Goal: Information Seeking & Learning: Find specific fact

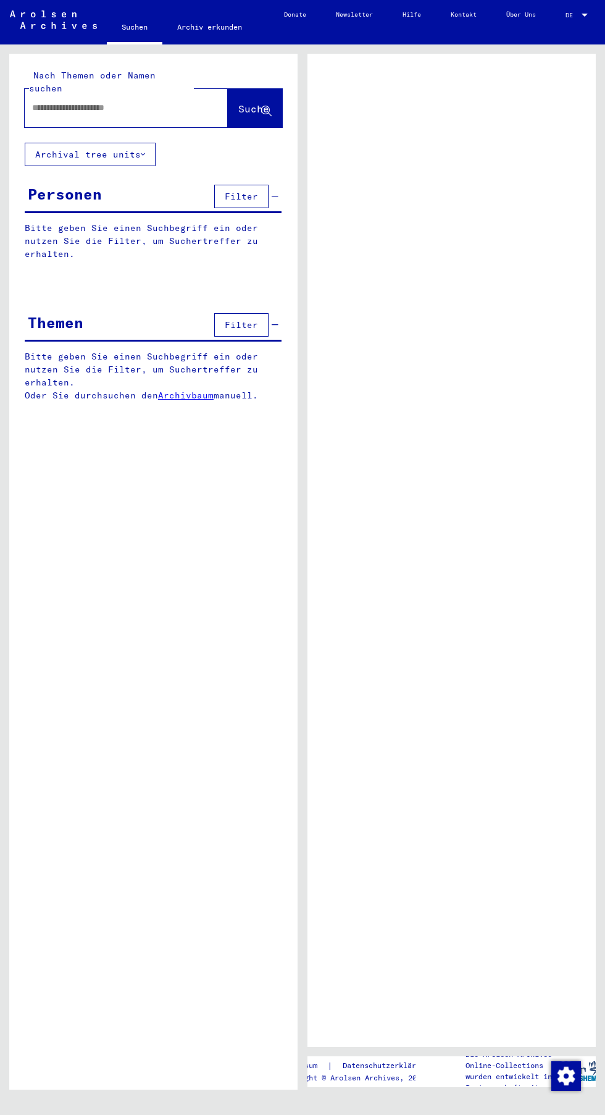
click at [127, 143] on button "Archival tree units" at bounding box center [90, 154] width 131 height 23
click at [151, 101] on input "text" at bounding box center [115, 107] width 166 height 13
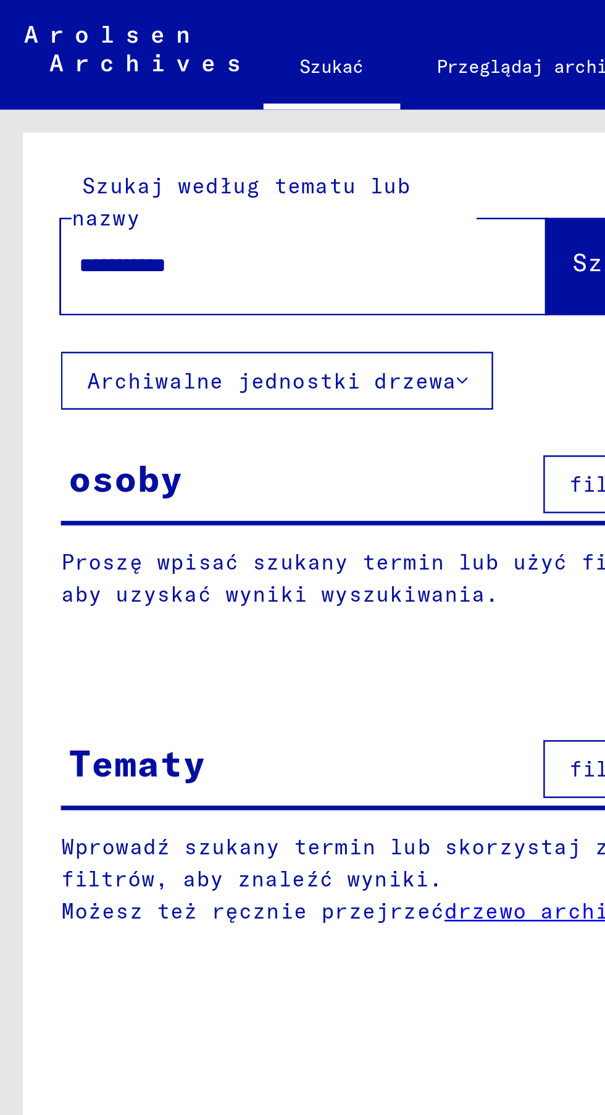
type input "**********"
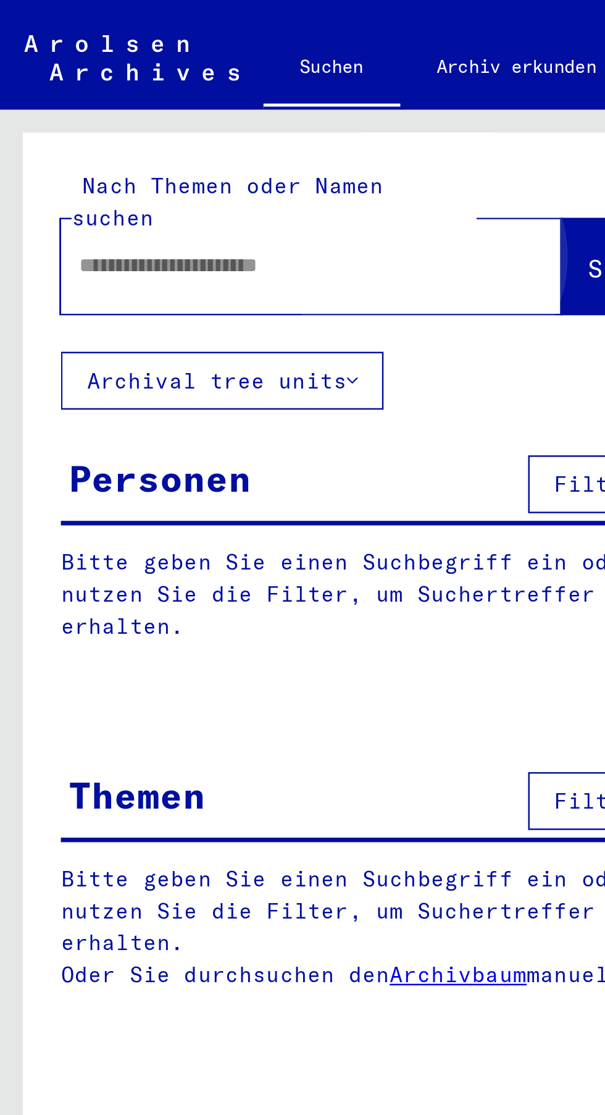
click at [228, 106] on button "Suche" at bounding box center [255, 108] width 54 height 38
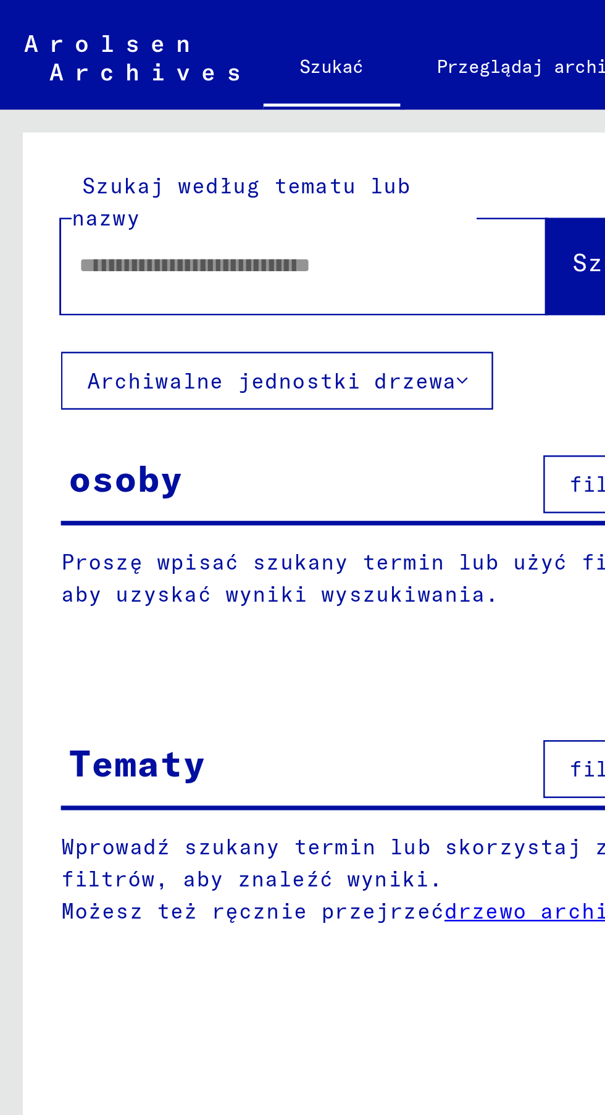
click at [157, 101] on input "text" at bounding box center [108, 107] width 153 height 13
click at [232, 111] on font "Szukaj" at bounding box center [250, 106] width 37 height 12
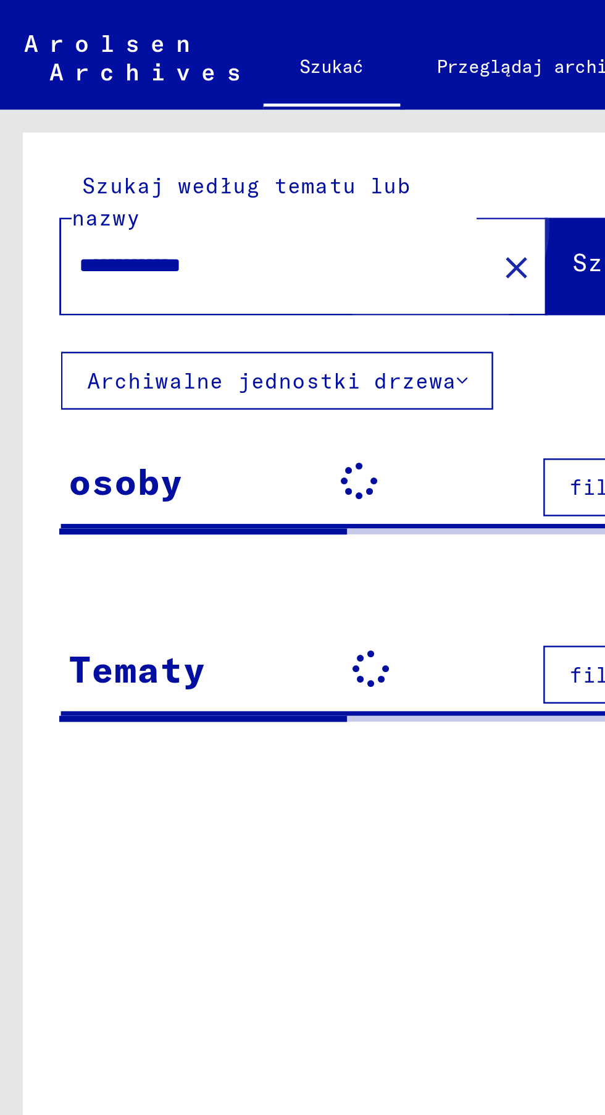
click at [232, 106] on font "Szukaj" at bounding box center [250, 106] width 37 height 12
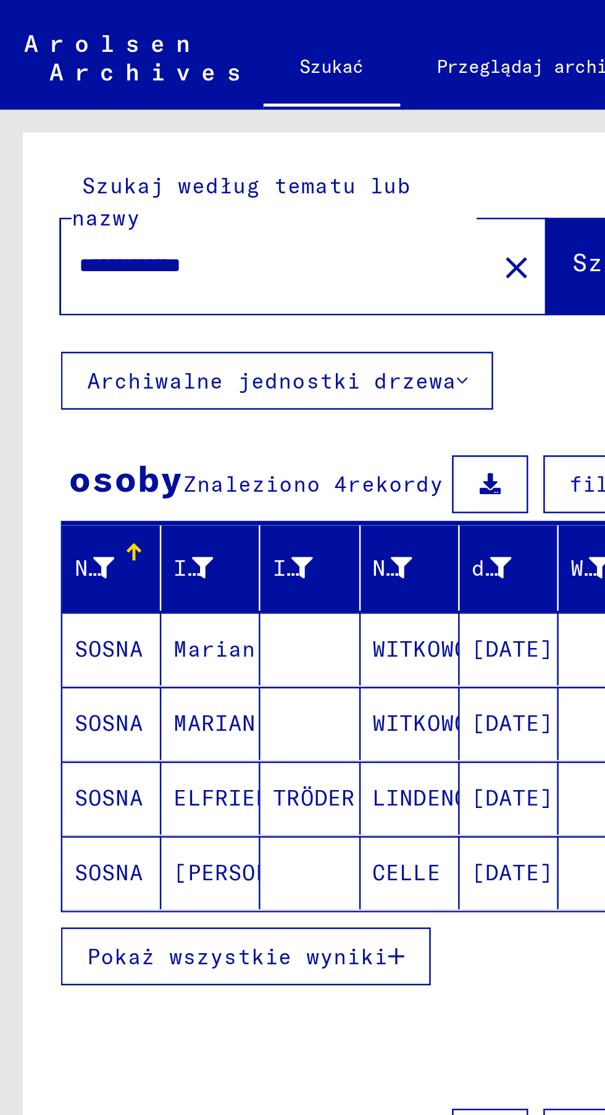
click at [157, 395] on button "Pokaż wszystkie wyniki" at bounding box center [100, 387] width 150 height 23
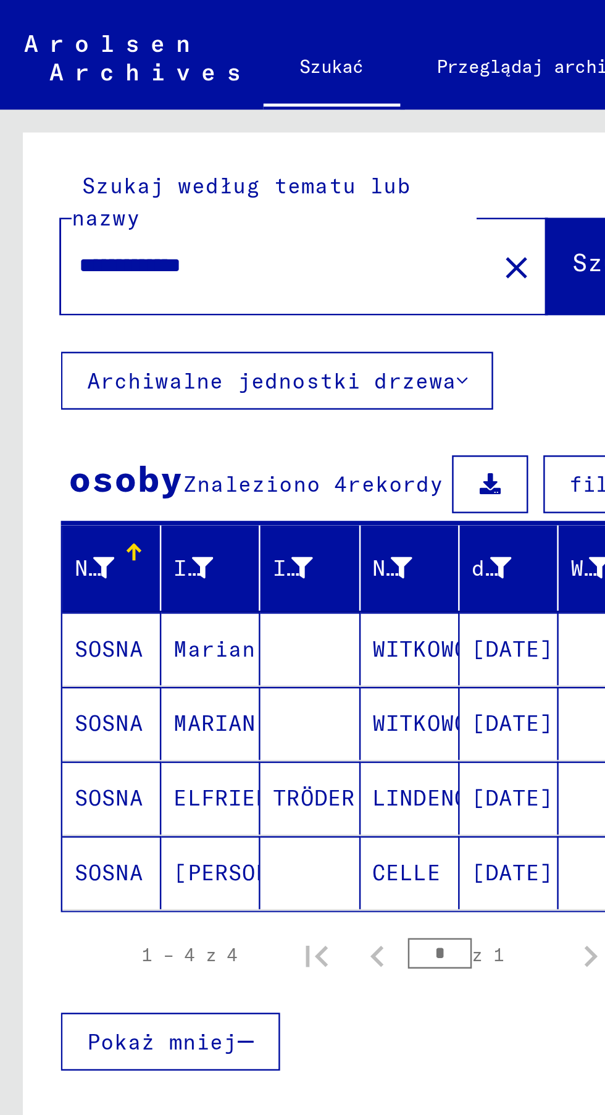
click at [204, 359] on font "[DATE]" at bounding box center [207, 354] width 33 height 13
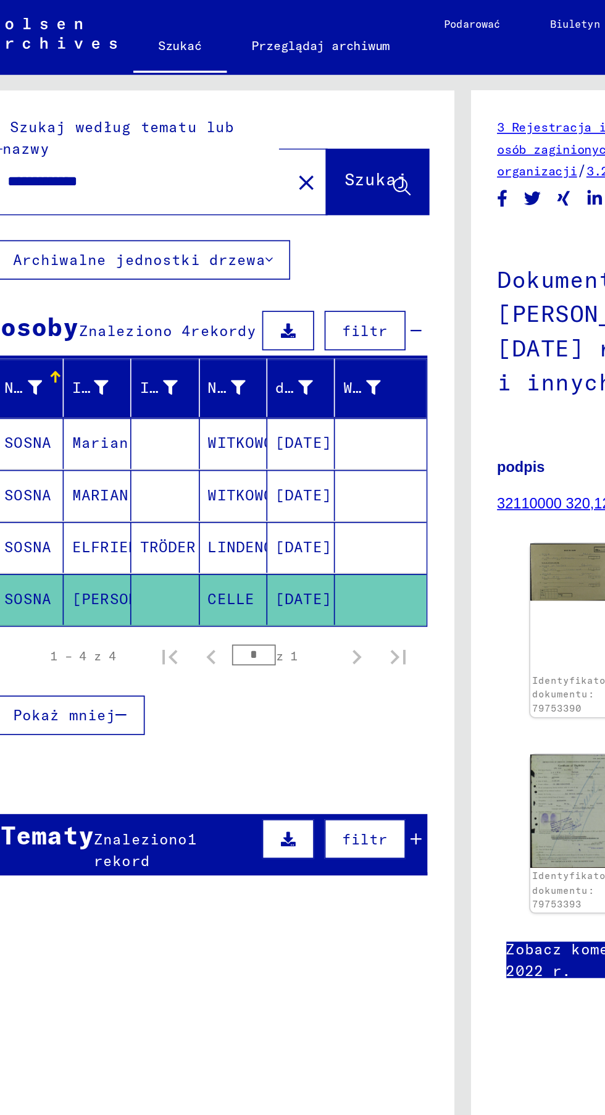
click at [220, 324] on font "[DATE]" at bounding box center [207, 324] width 33 height 11
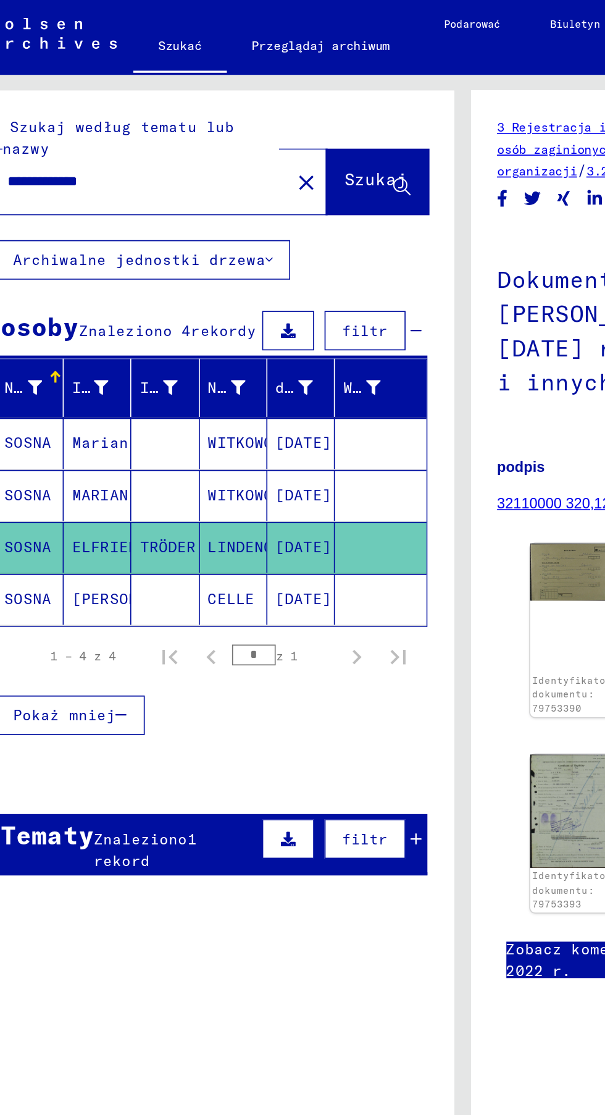
click at [219, 297] on font "[DATE]" at bounding box center [207, 293] width 33 height 11
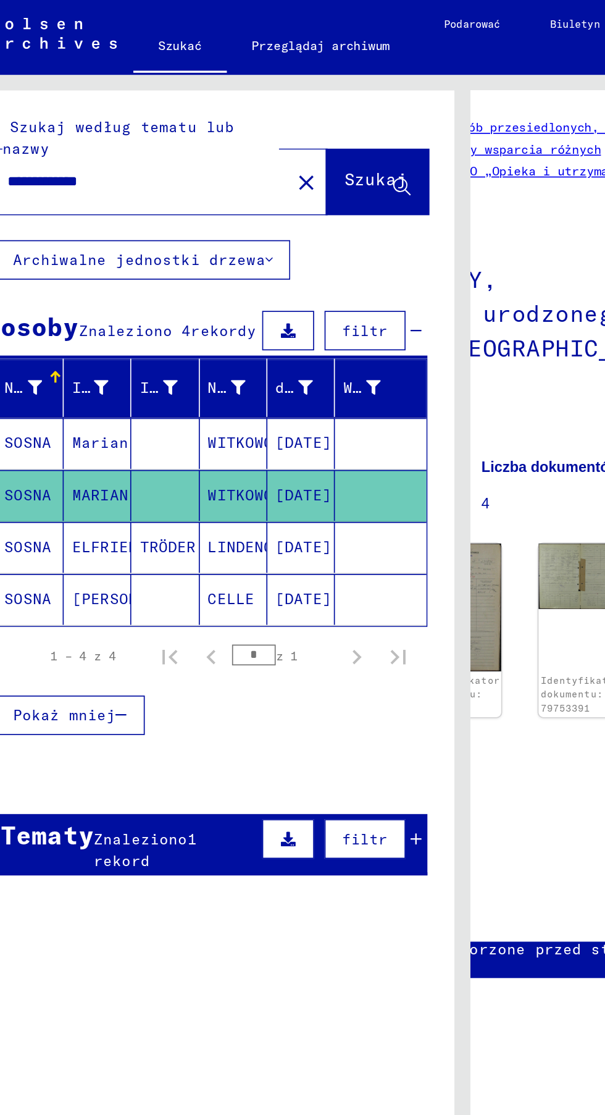
scroll to position [0, 8]
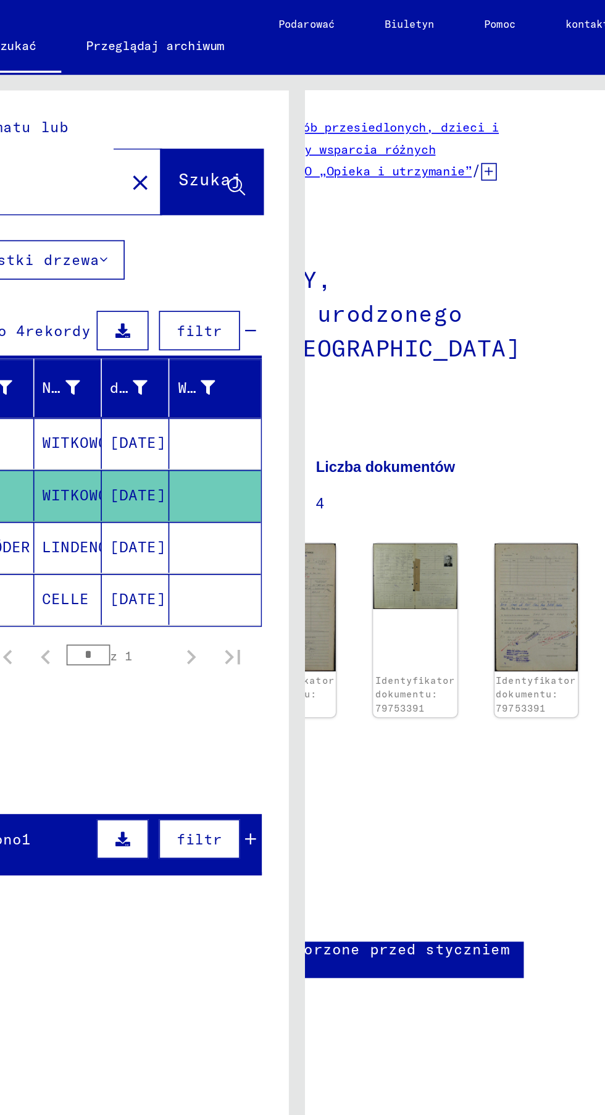
click at [351, 348] on img at bounding box center [372, 342] width 49 height 39
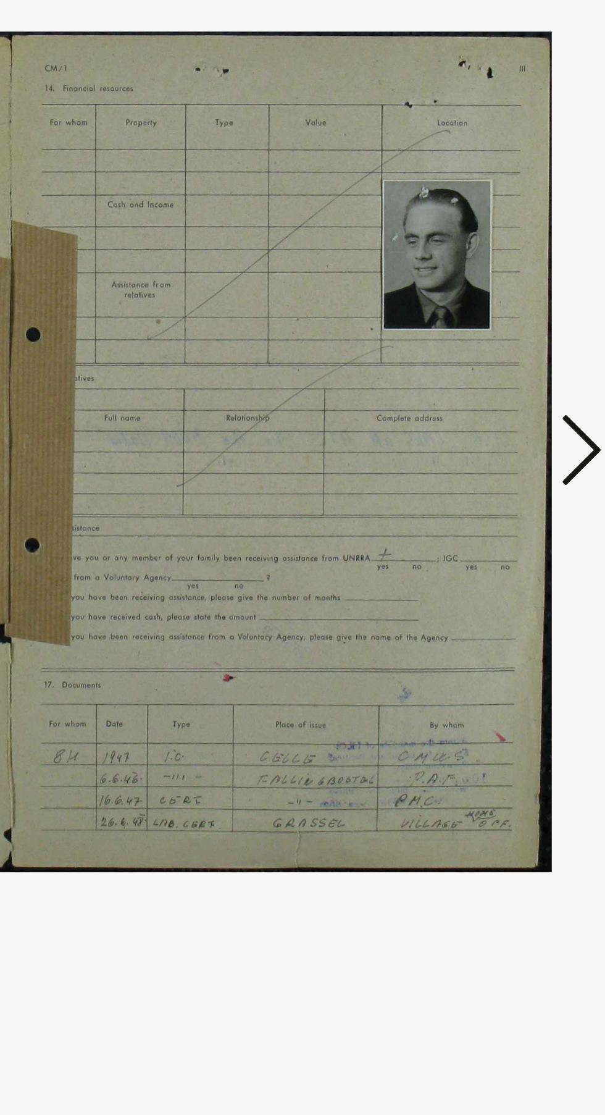
click at [502, 525] on img at bounding box center [303, 526] width 400 height 992
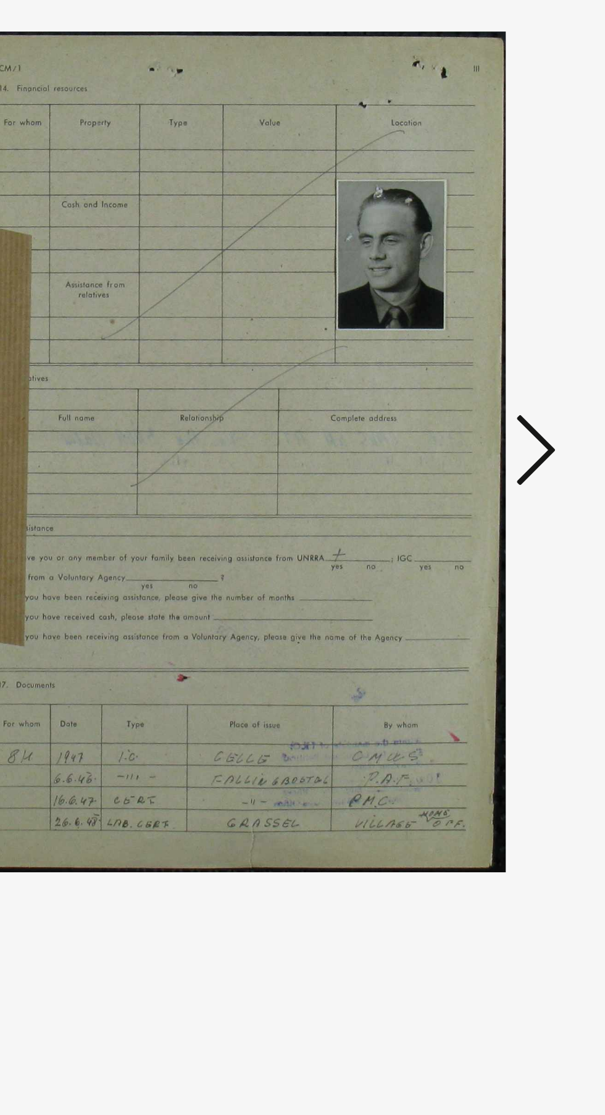
click at [513, 531] on icon at bounding box center [513, 526] width 15 height 30
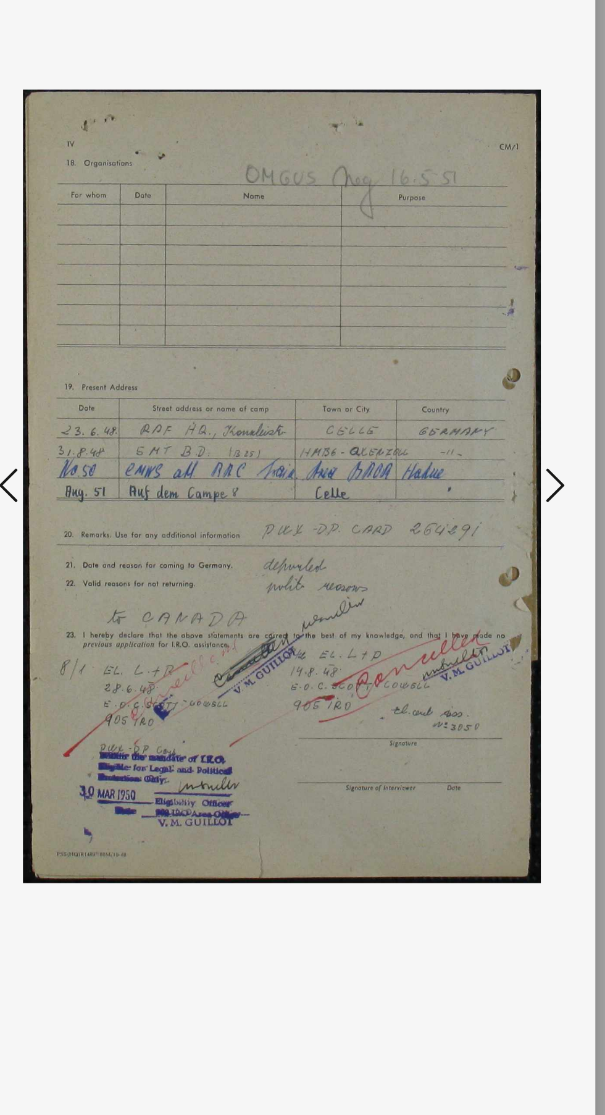
click at [521, 532] on icon at bounding box center [513, 526] width 15 height 30
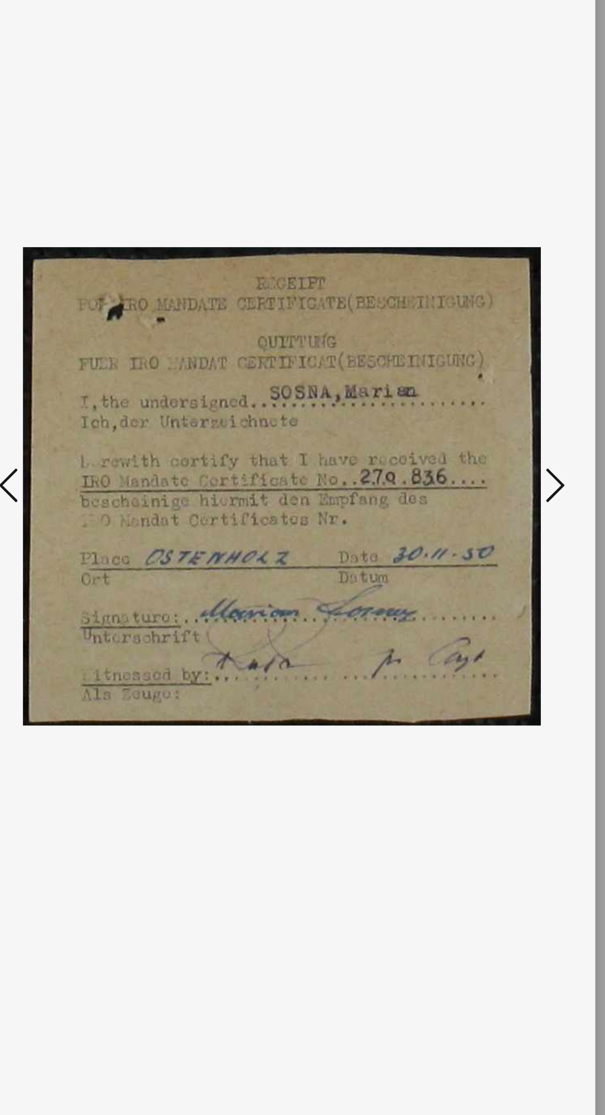
click at [516, 518] on icon at bounding box center [513, 526] width 15 height 30
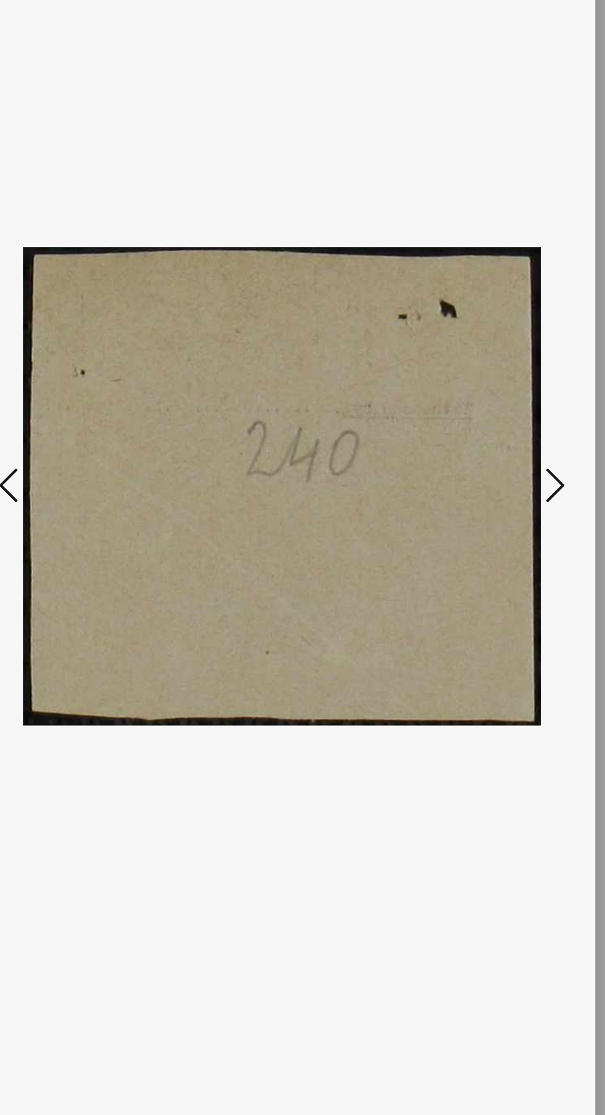
click at [517, 522] on icon at bounding box center [513, 526] width 15 height 30
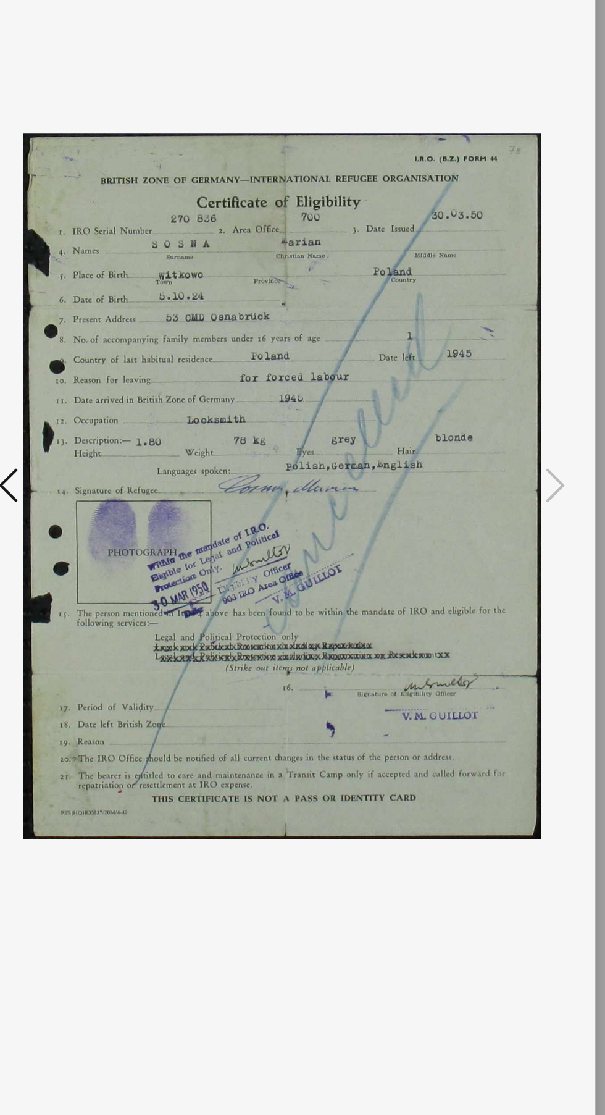
click at [437, 655] on img at bounding box center [303, 526] width 400 height 992
click at [116, 534] on img at bounding box center [303, 526] width 400 height 992
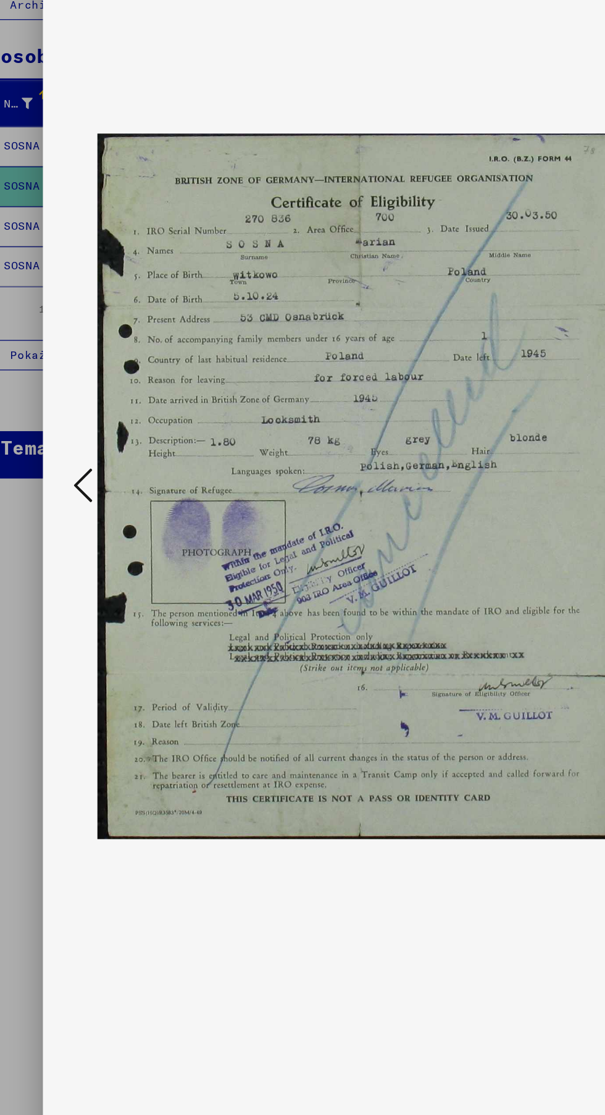
click at [68, 536] on div at bounding box center [303, 526] width 484 height 992
click at [90, 523] on icon at bounding box center [91, 526] width 15 height 30
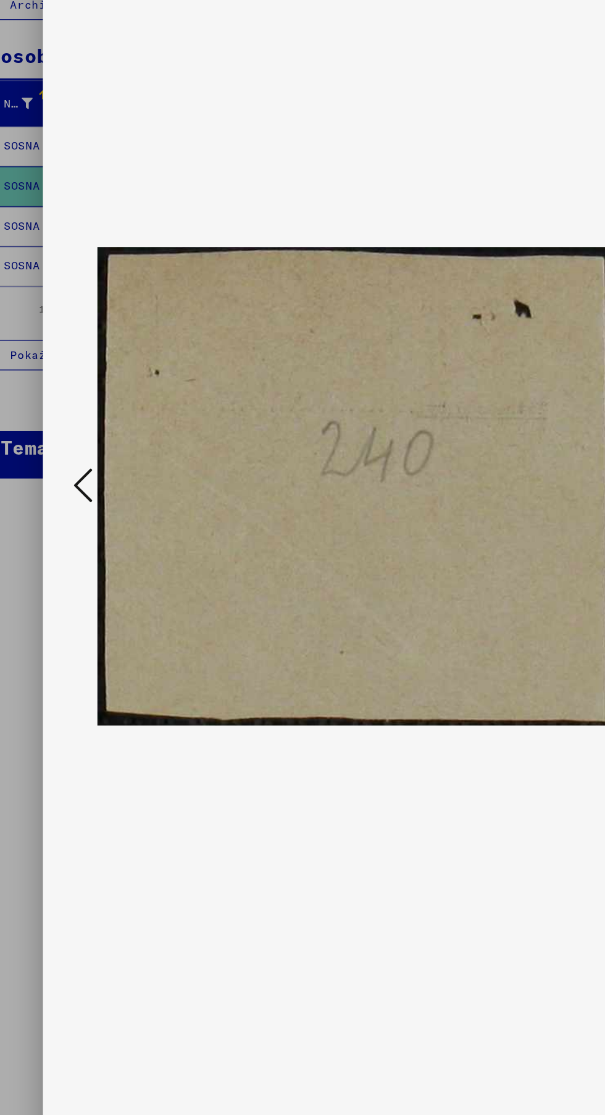
click at [86, 531] on icon at bounding box center [91, 526] width 15 height 30
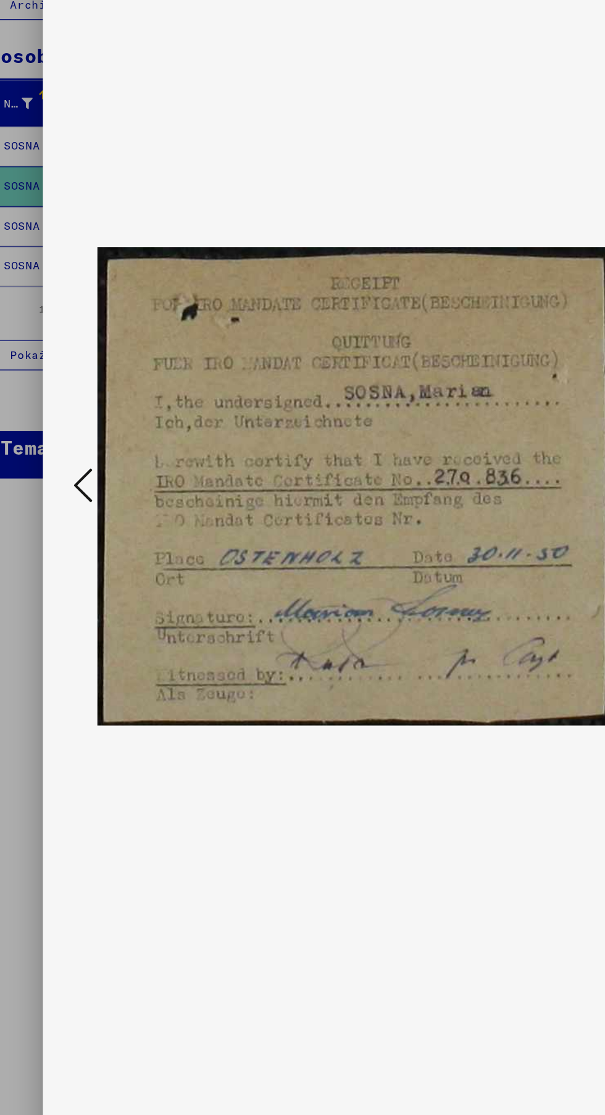
click at [93, 528] on icon at bounding box center [91, 526] width 15 height 30
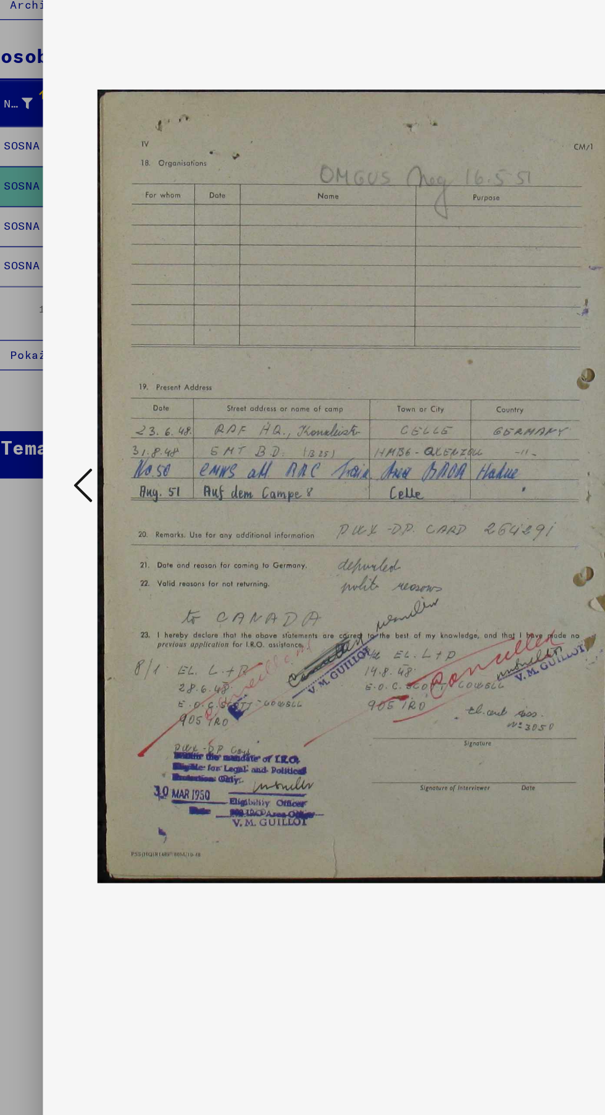
click at [101, 521] on button at bounding box center [91, 526] width 22 height 35
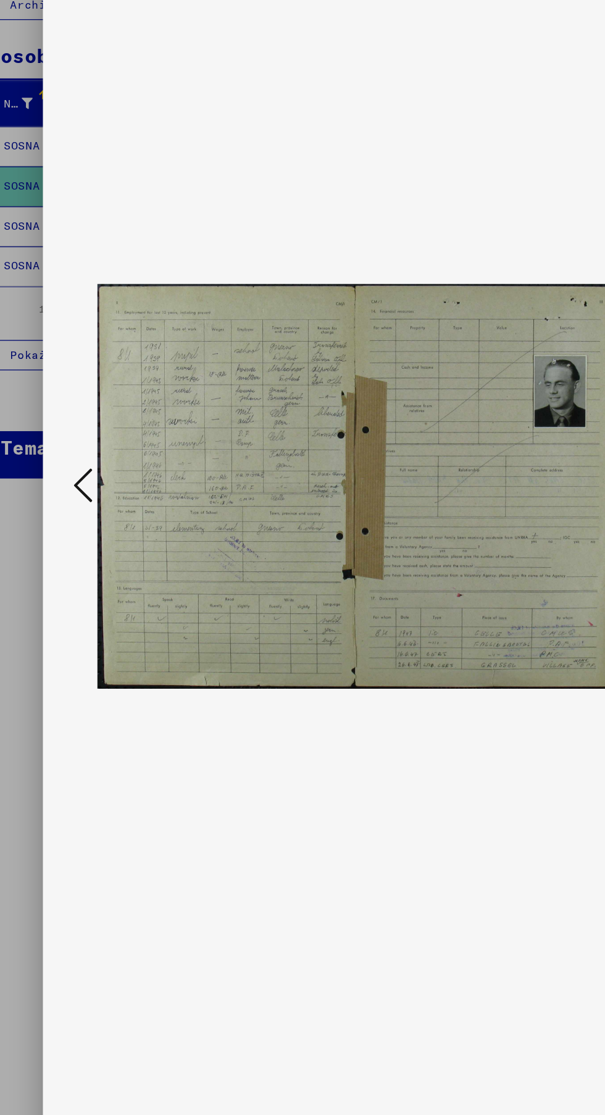
click at [106, 500] on img at bounding box center [303, 526] width 400 height 992
click at [81, 522] on button at bounding box center [91, 526] width 22 height 35
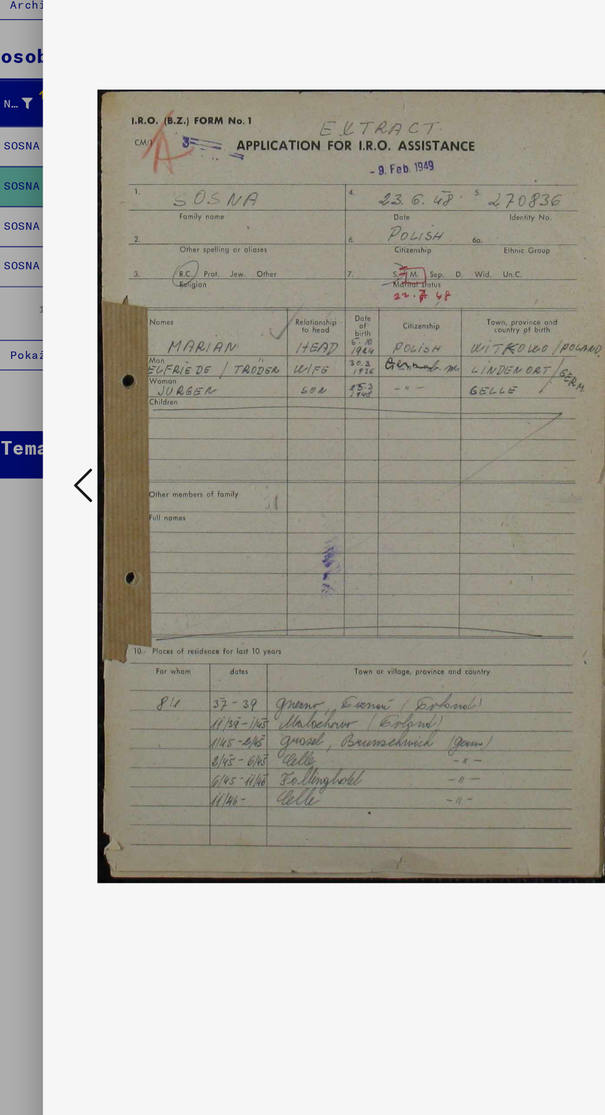
click at [90, 523] on icon at bounding box center [91, 526] width 15 height 30
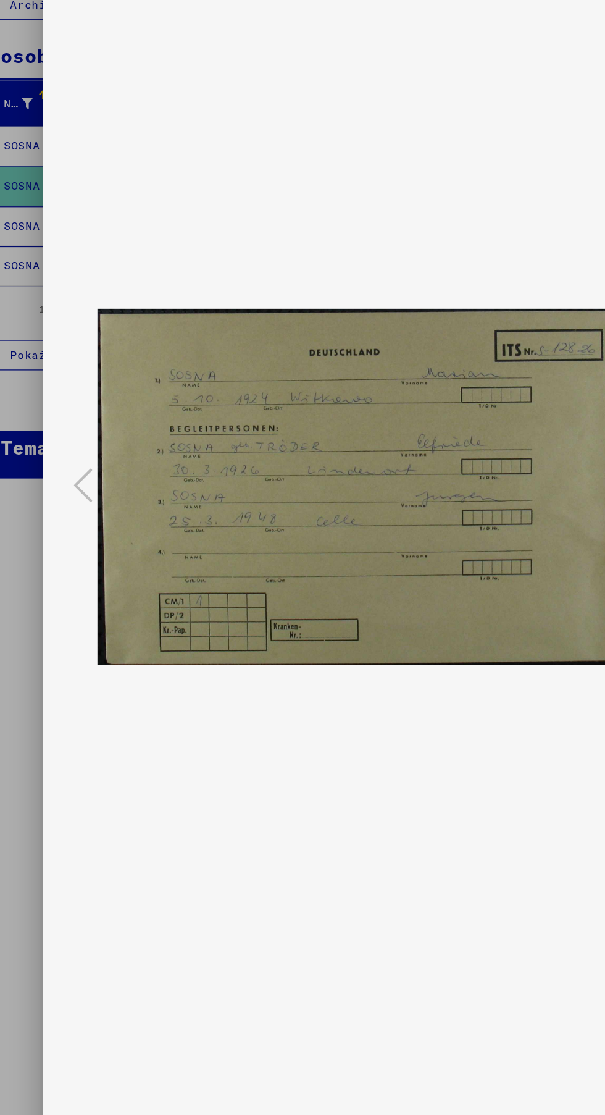
click at [118, 536] on img at bounding box center [303, 526] width 400 height 992
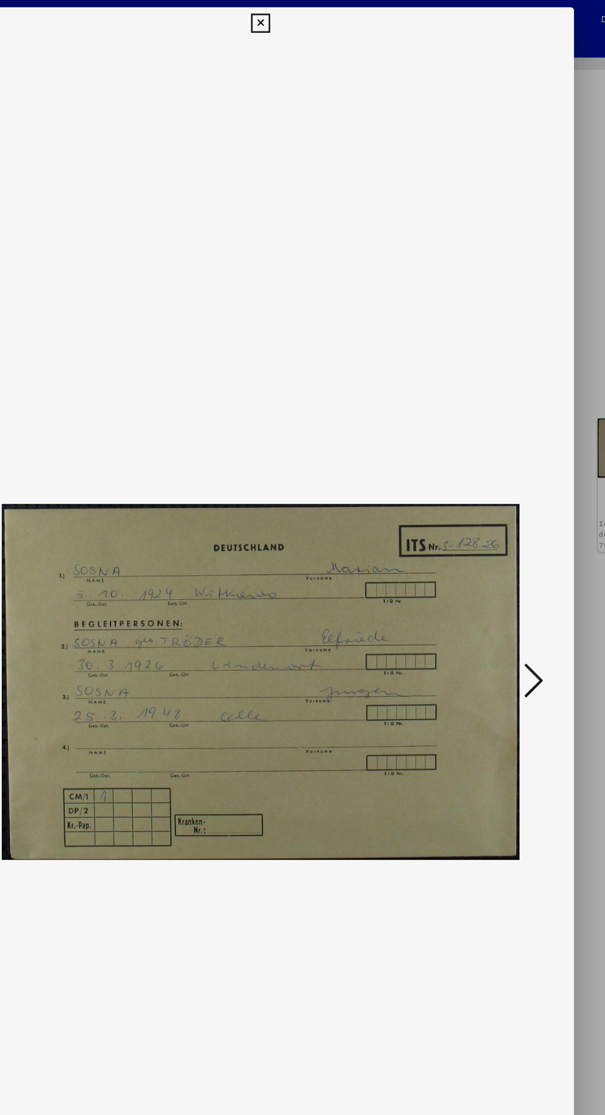
click at [303, 21] on icon at bounding box center [302, 17] width 14 height 15
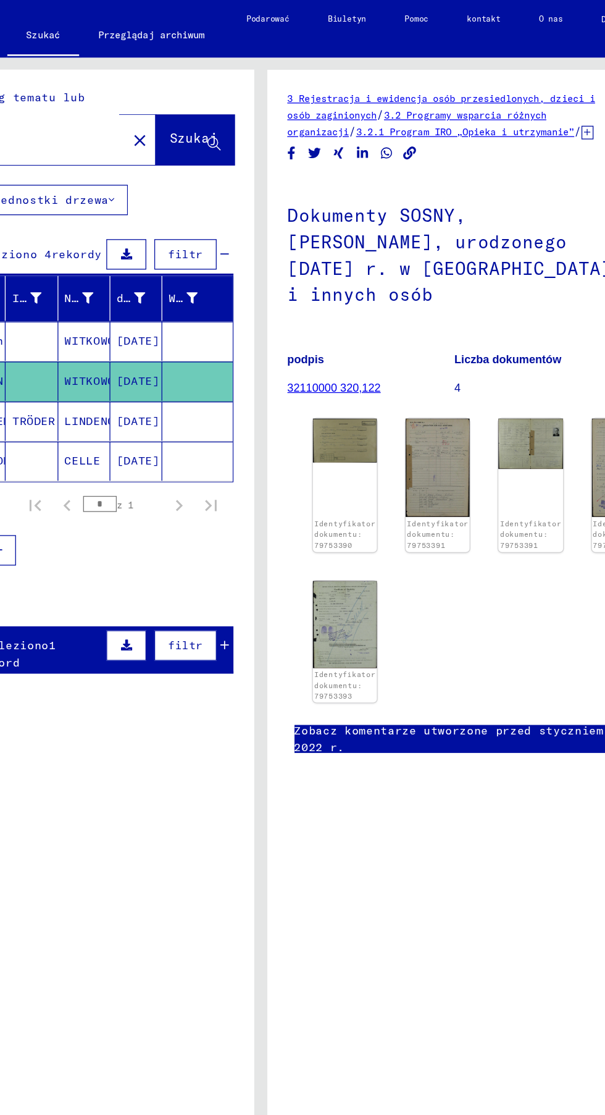
scroll to position [0, 0]
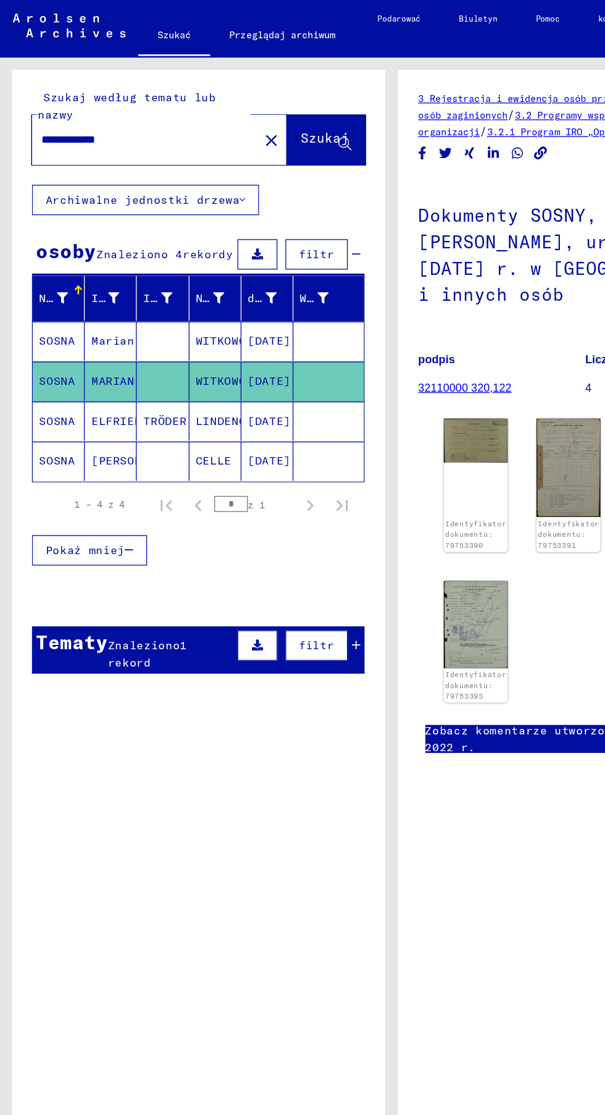
click at [214, 325] on font "[DATE]" at bounding box center [207, 324] width 33 height 11
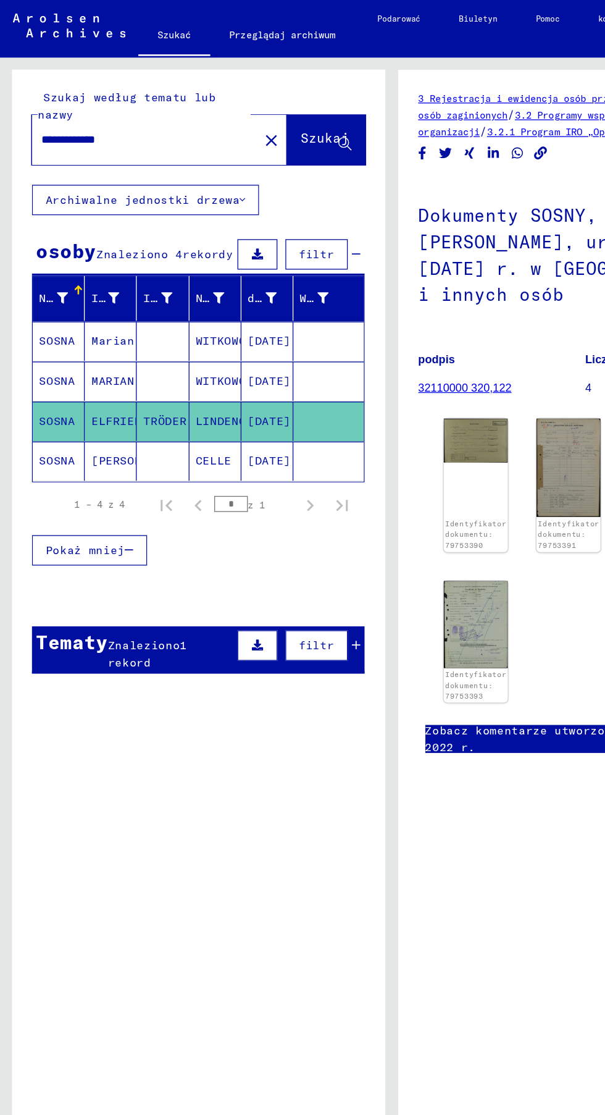
click at [209, 353] on font "[DATE]" at bounding box center [207, 355] width 33 height 11
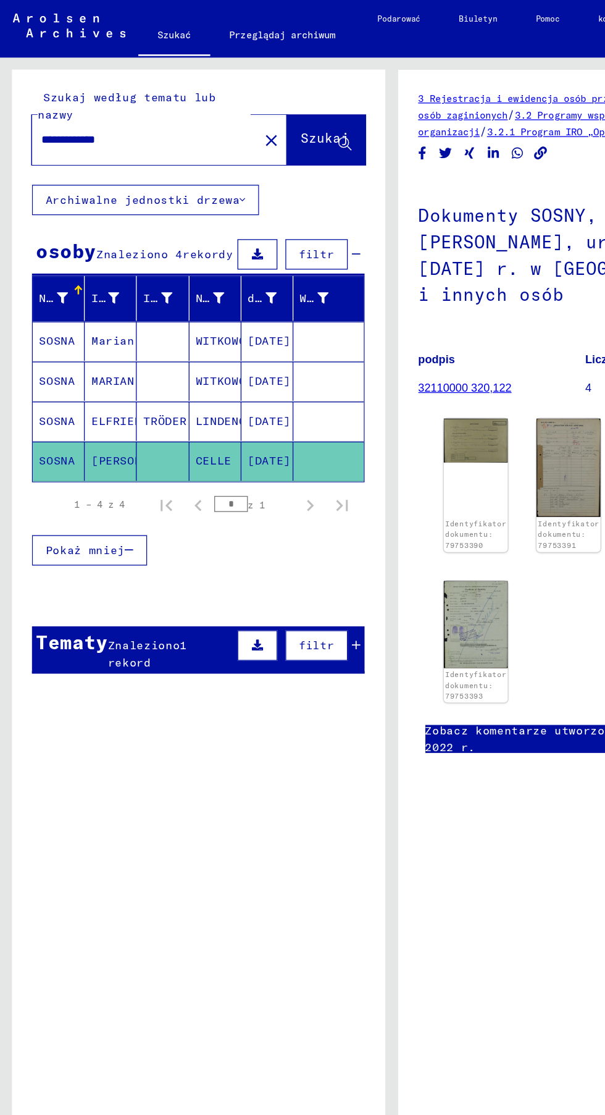
click at [218, 262] on font "[DATE]" at bounding box center [207, 263] width 33 height 11
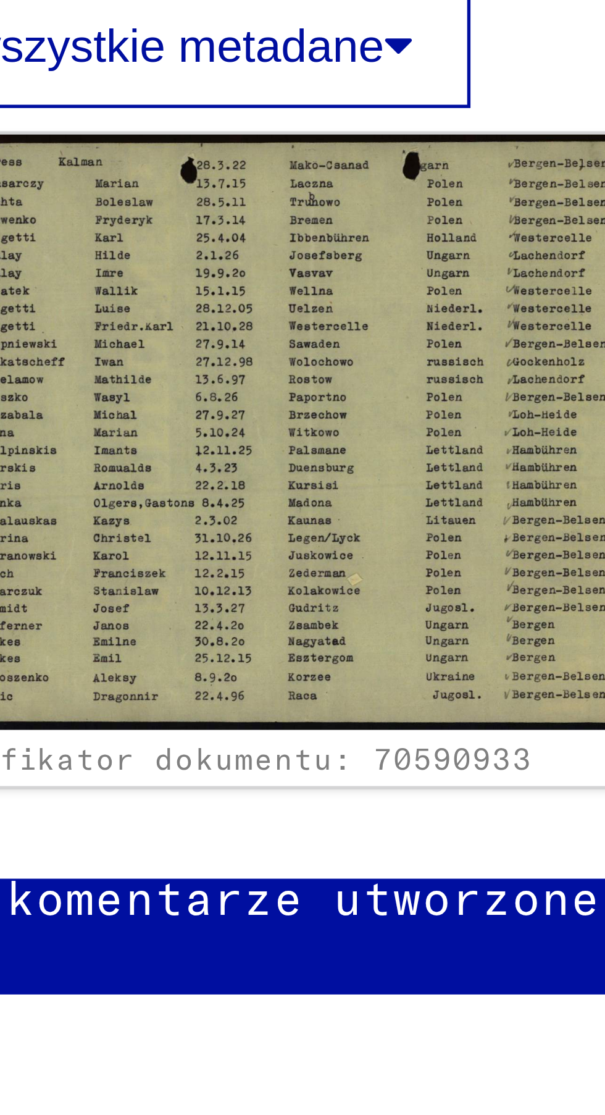
scroll to position [0, 8]
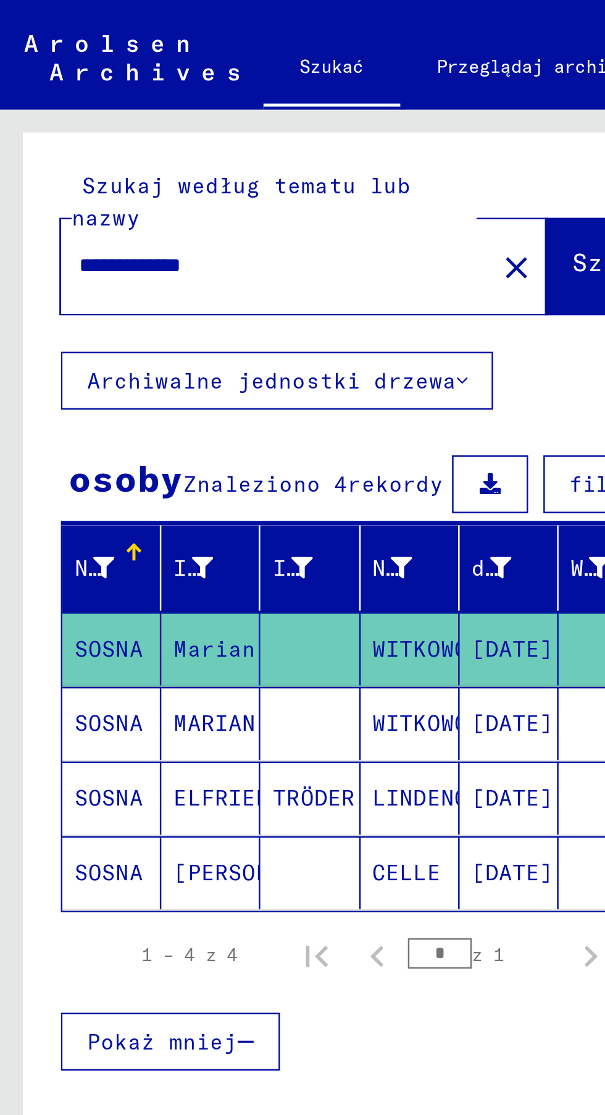
click at [119, 101] on input "**********" at bounding box center [108, 107] width 153 height 13
type input "**********"
